Goal: Download file/media

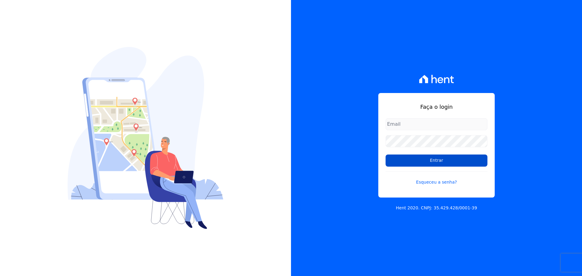
type input "[PERSON_NAME][EMAIL_ADDRESS][DOMAIN_NAME]"
click at [396, 164] on input "Entrar" at bounding box center [436, 161] width 102 height 12
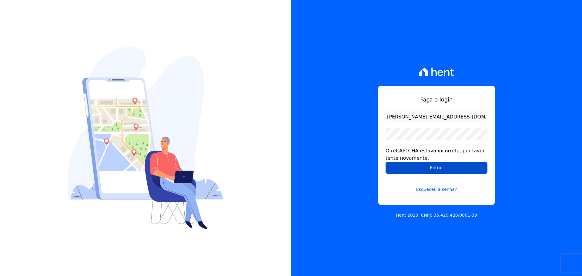
click at [466, 163] on input "Entrar" at bounding box center [436, 168] width 102 height 12
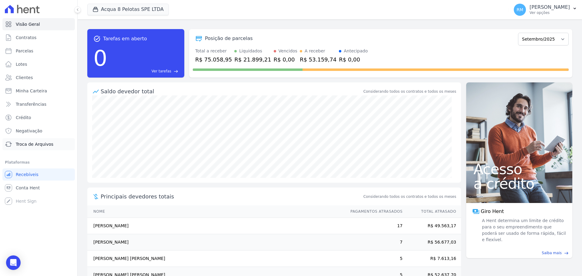
click at [30, 145] on span "Troca de Arquivos" at bounding box center [35, 144] width 38 height 6
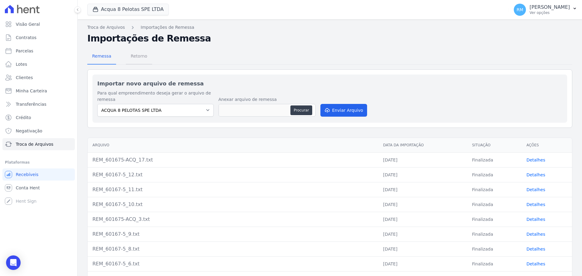
click at [136, 54] on span "Retorno" at bounding box center [139, 56] width 24 height 12
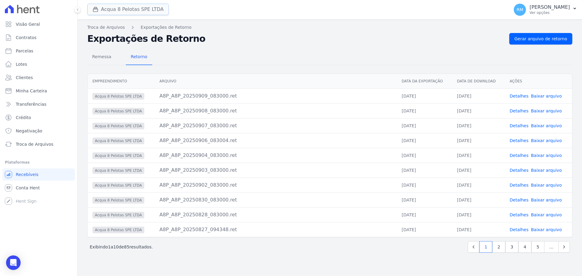
click at [152, 11] on button "Acqua 8 Pelotas SPE LTDA" at bounding box center [127, 10] width 81 height 12
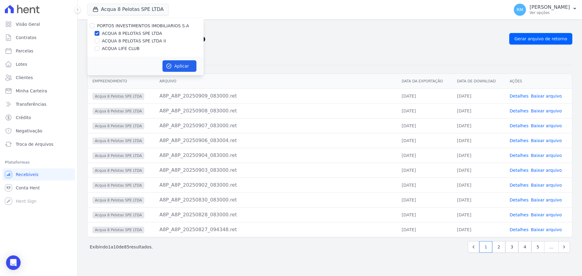
click at [129, 48] on label "ACQUA LIFE CLUB" at bounding box center [121, 48] width 38 height 6
click at [99, 48] on input "ACQUA LIFE CLUB" at bounding box center [97, 48] width 5 height 5
checkbox input "true"
click at [103, 34] on label "ACQUA 8 PELOTAS SPE LTDA" at bounding box center [132, 33] width 60 height 6
click at [99, 34] on input "ACQUA 8 PELOTAS SPE LTDA" at bounding box center [97, 33] width 5 height 5
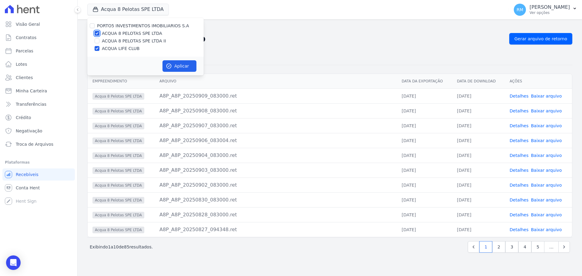
checkbox input "false"
click at [171, 65] on icon "button" at bounding box center [169, 66] width 5 height 5
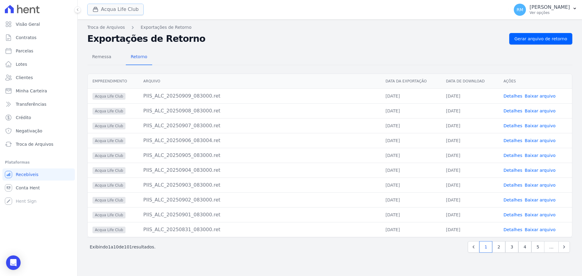
click at [130, 6] on button "Acqua Life Club" at bounding box center [115, 10] width 56 height 12
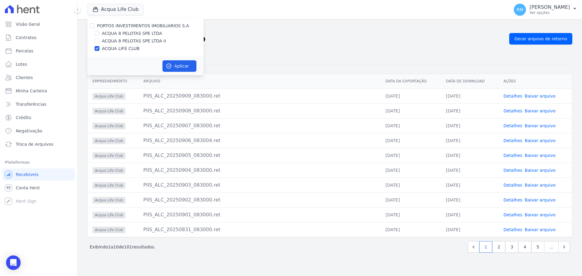
click at [117, 49] on label "ACQUA LIFE CLUB" at bounding box center [121, 48] width 38 height 6
click at [99, 49] on input "ACQUA LIFE CLUB" at bounding box center [97, 48] width 5 height 5
checkbox input "false"
click at [108, 34] on label "ACQUA 8 PELOTAS SPE LTDA" at bounding box center [132, 33] width 60 height 6
click at [99, 34] on input "ACQUA 8 PELOTAS SPE LTDA" at bounding box center [97, 33] width 5 height 5
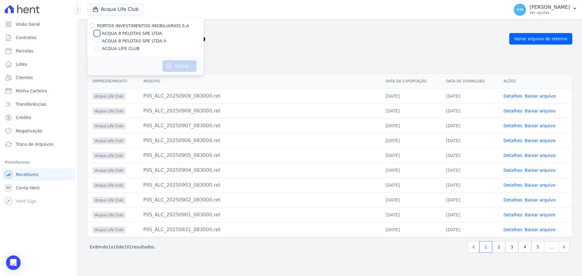
checkbox input "true"
drag, startPoint x: 179, startPoint y: 61, endPoint x: 178, endPoint y: 64, distance: 3.2
click at [178, 64] on button "Aplicar" at bounding box center [179, 66] width 34 height 12
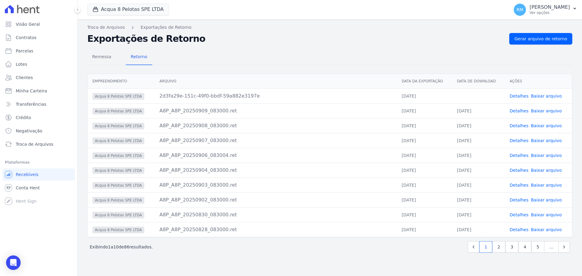
click at [551, 96] on link "Baixar arquivo" at bounding box center [545, 96] width 31 height 5
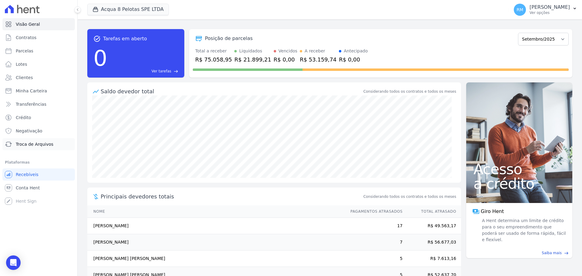
click at [29, 148] on link "Troca de Arquivos" at bounding box center [38, 144] width 72 height 12
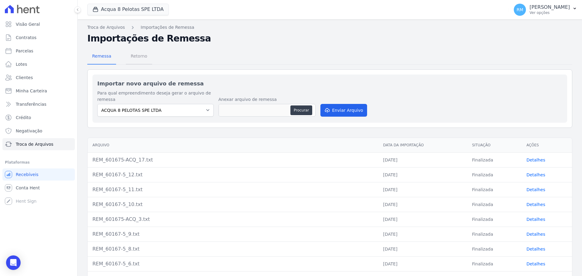
click at [138, 59] on span "Retorno" at bounding box center [139, 56] width 24 height 12
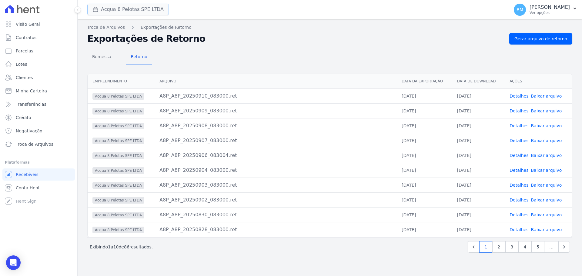
click at [115, 11] on button "Acqua 8 Pelotas SPE LTDA" at bounding box center [127, 10] width 81 height 12
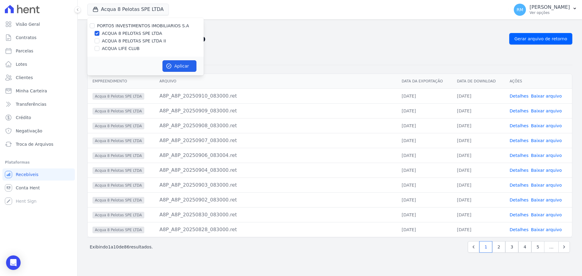
drag, startPoint x: 175, startPoint y: 62, endPoint x: 276, endPoint y: 63, distance: 101.8
click at [175, 62] on button "Aplicar" at bounding box center [179, 66] width 34 height 12
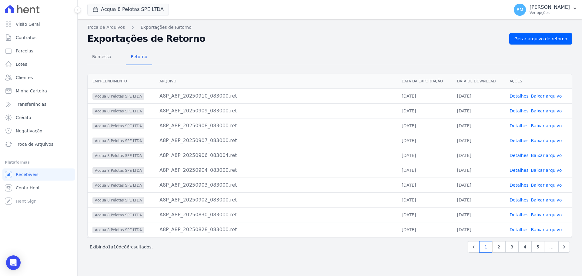
click at [325, 58] on div "Remessa Retorno" at bounding box center [329, 57] width 485 height 16
click at [117, 11] on button "Acqua 8 Pelotas SPE LTDA" at bounding box center [127, 10] width 81 height 12
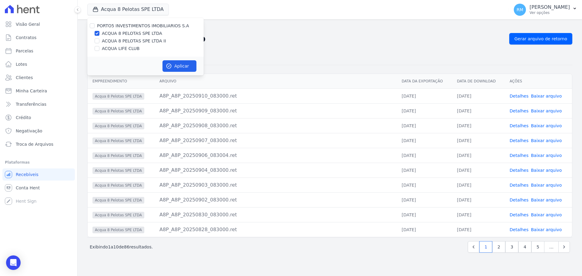
click at [113, 40] on label "ACQUA 8 PELOTAS SPE LTDA II" at bounding box center [134, 41] width 64 height 6
click at [99, 40] on input "ACQUA 8 PELOTAS SPE LTDA II" at bounding box center [97, 40] width 5 height 5
checkbox input "true"
click at [114, 33] on label "ACQUA 8 PELOTAS SPE LTDA" at bounding box center [132, 33] width 60 height 6
click at [99, 33] on input "ACQUA 8 PELOTAS SPE LTDA" at bounding box center [97, 33] width 5 height 5
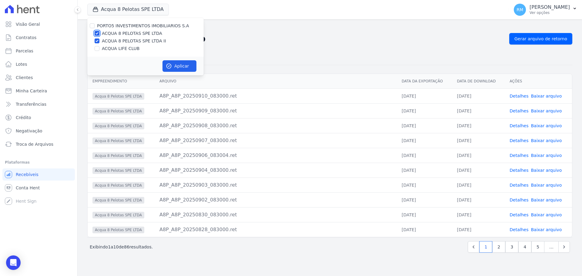
checkbox input "false"
click at [182, 68] on button "Aplicar" at bounding box center [179, 66] width 34 height 12
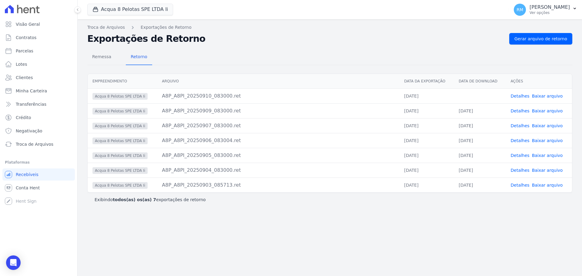
click at [547, 98] on link "Baixar arquivo" at bounding box center [547, 96] width 31 height 5
